Goal: Navigation & Orientation: Find specific page/section

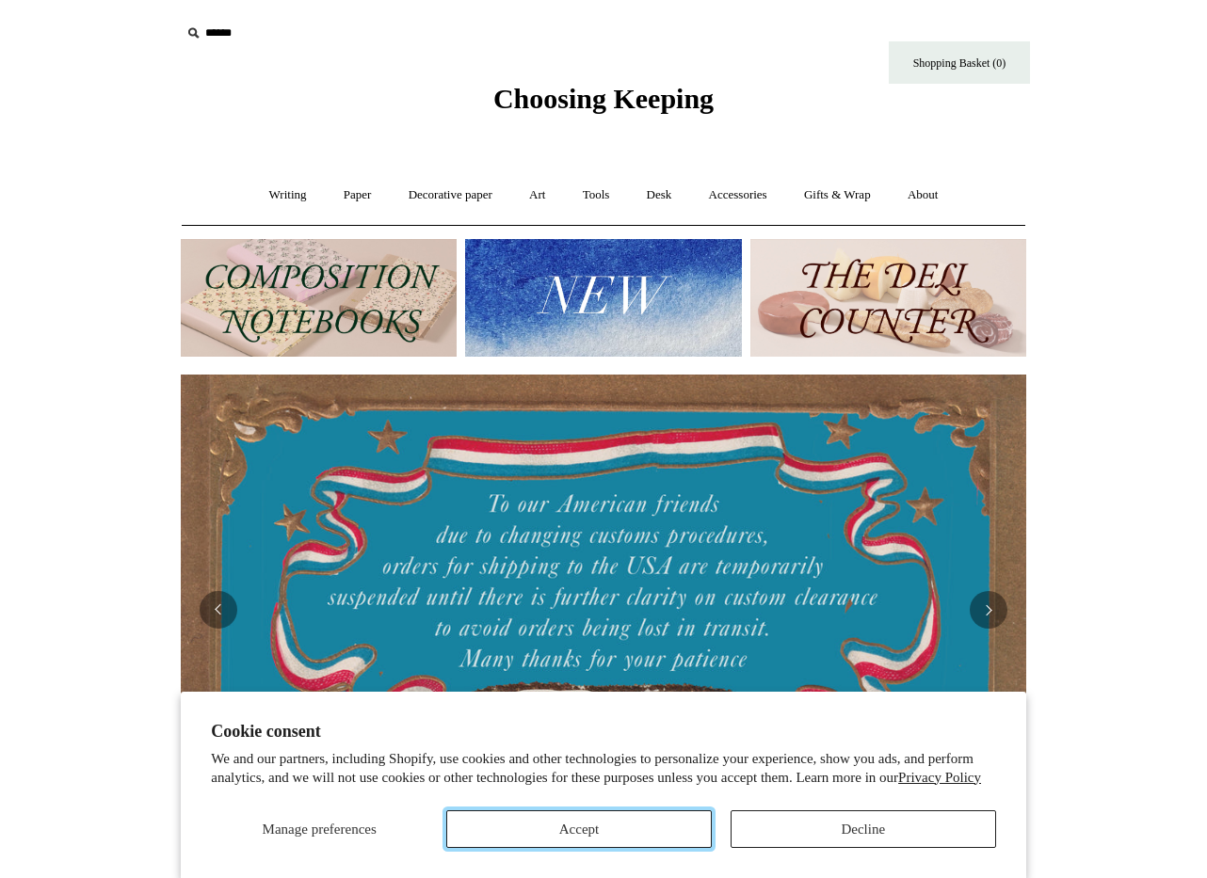
click at [603, 827] on button "Accept" at bounding box center [578, 829] width 265 height 38
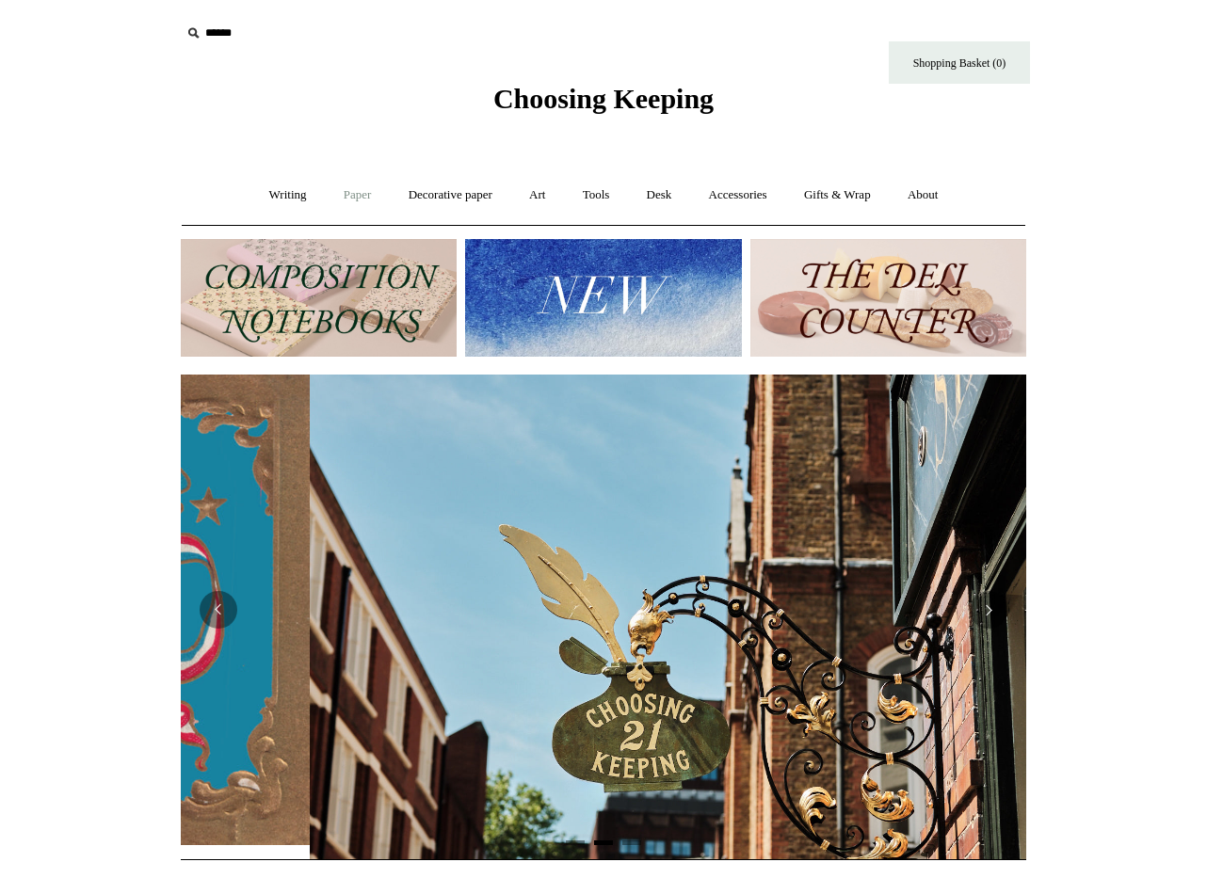
scroll to position [0, 845]
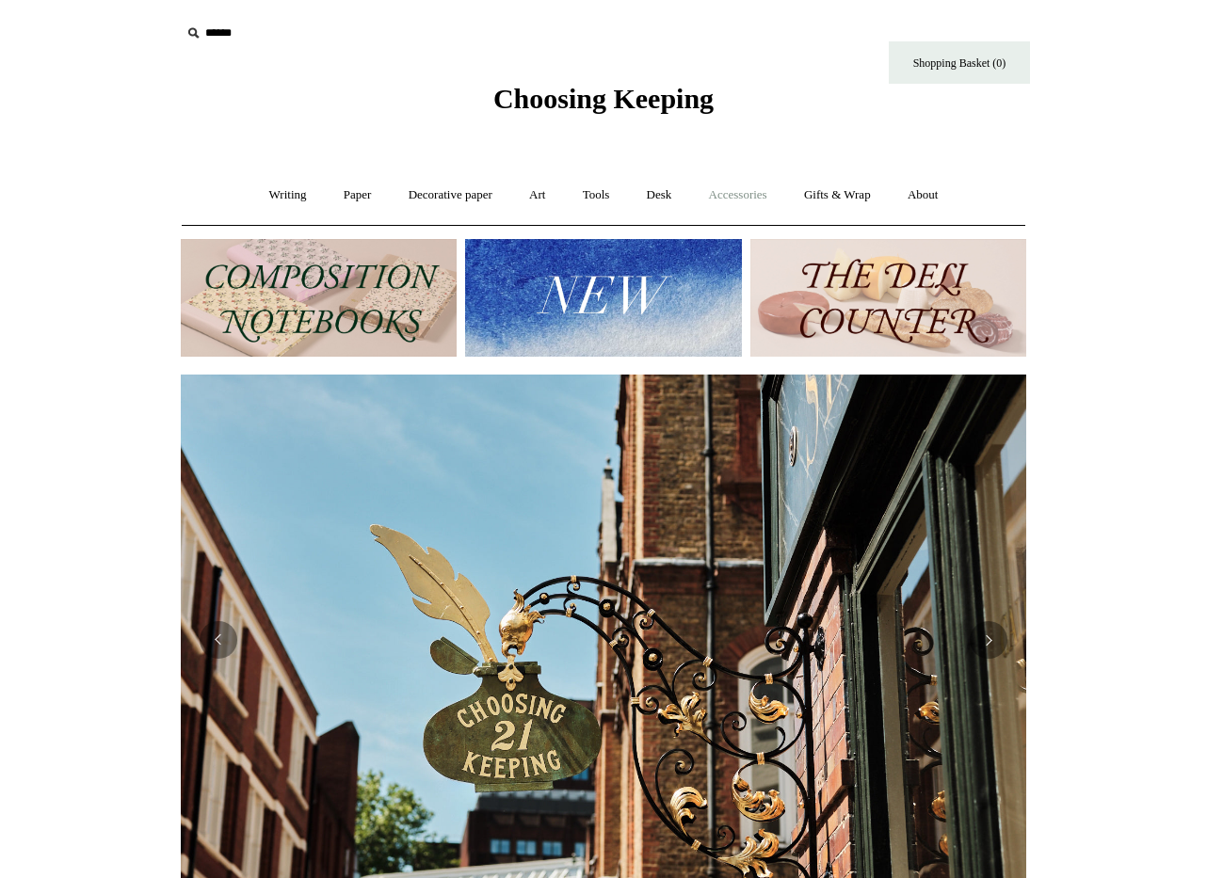
click at [768, 194] on link "Accessories +" at bounding box center [738, 195] width 92 height 50
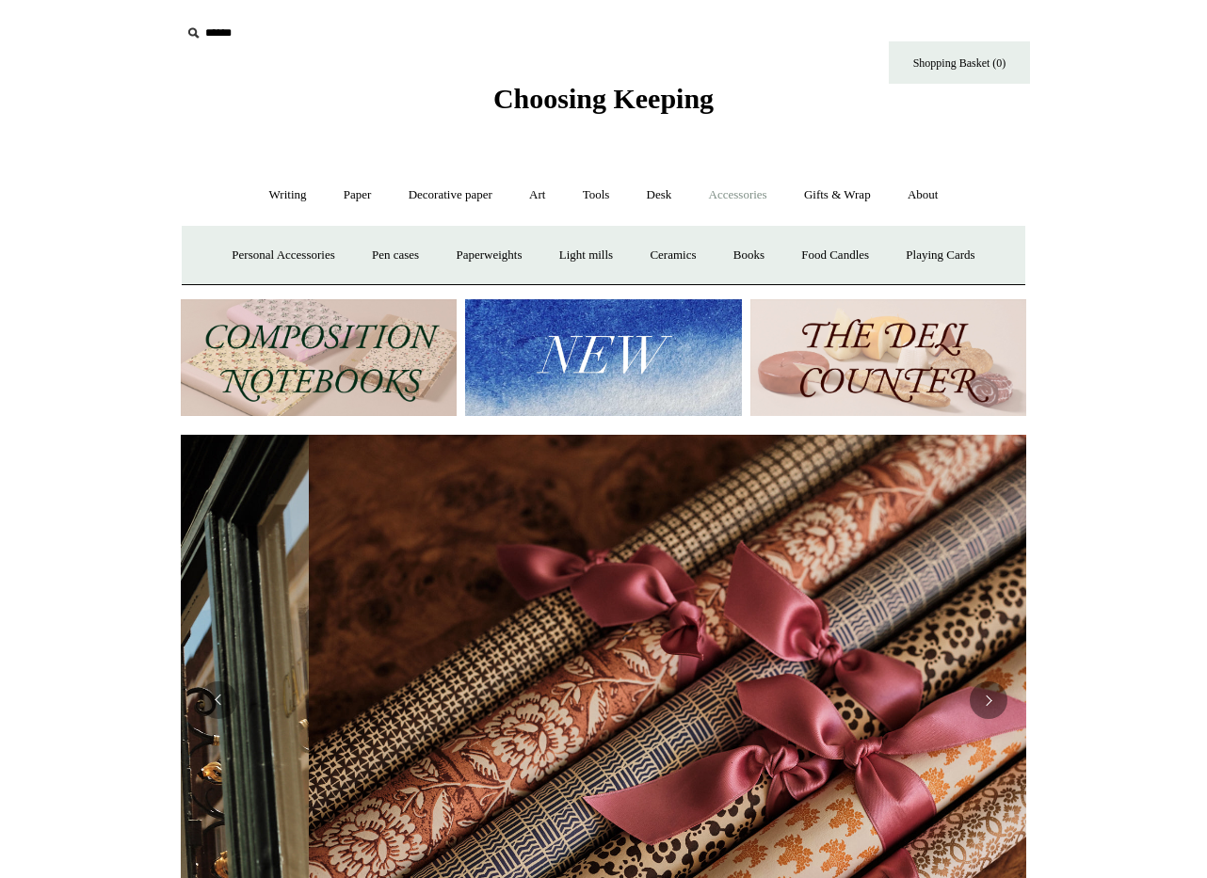
scroll to position [0, 1690]
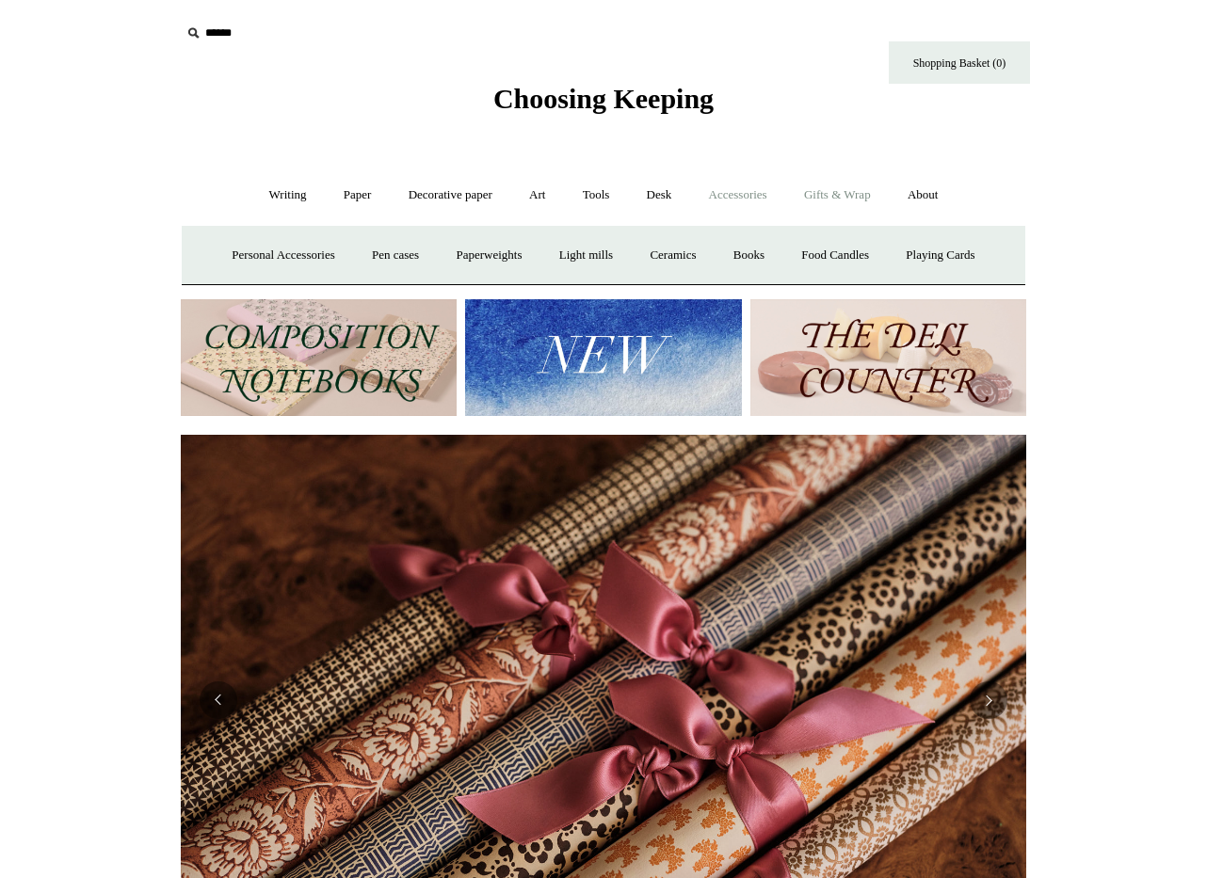
click at [863, 196] on link "Gifts & Wrap +" at bounding box center [837, 195] width 101 height 50
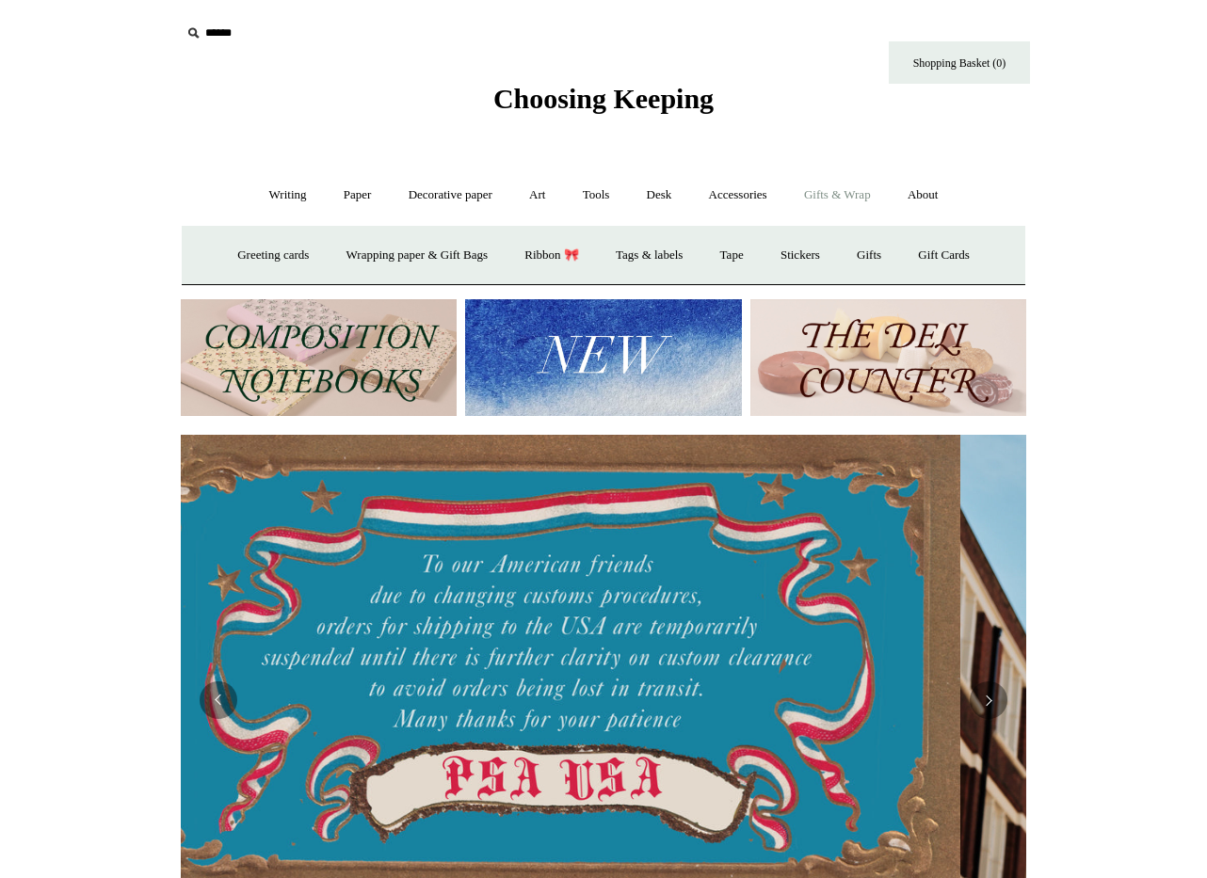
scroll to position [0, 0]
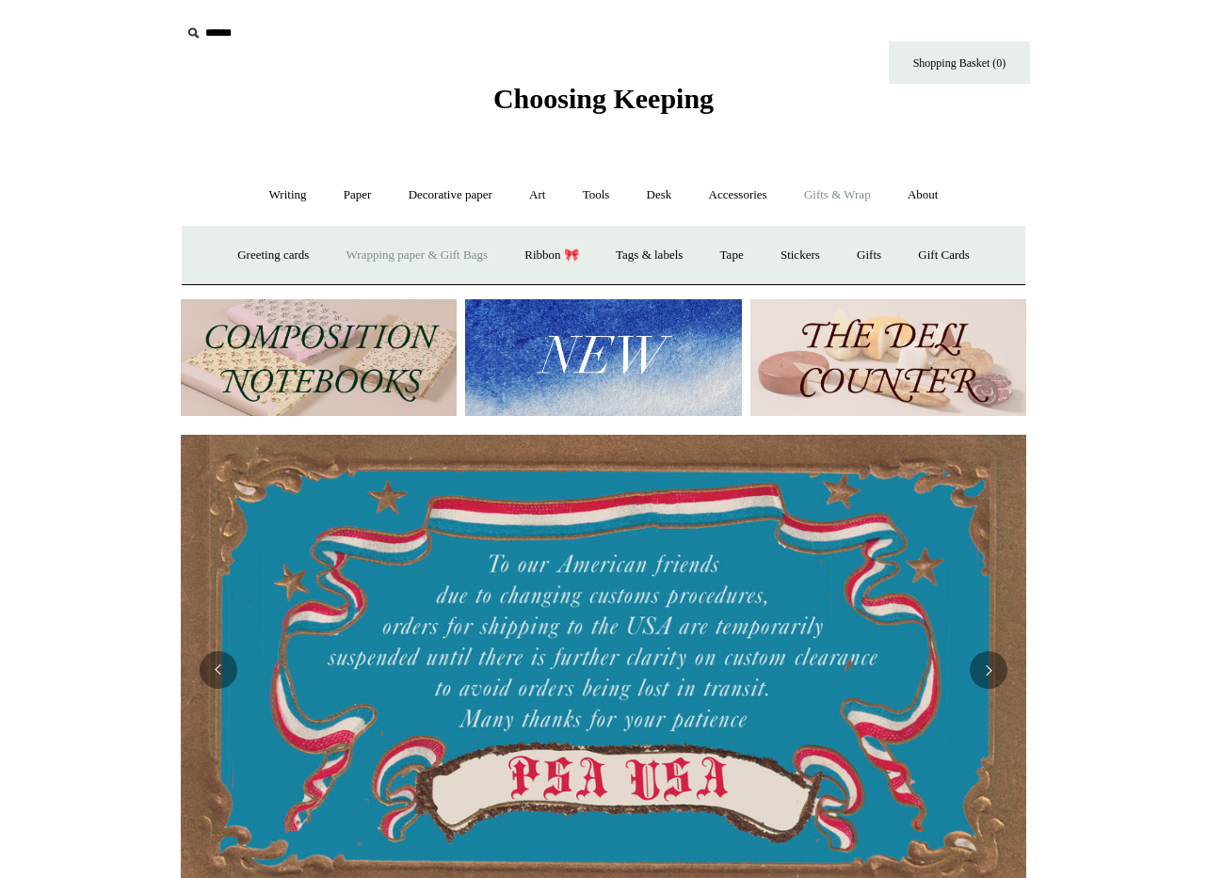
click at [462, 256] on link "Wrapping paper & Gift Bags" at bounding box center [416, 256] width 175 height 50
